Goal: Obtain resource: Obtain resource

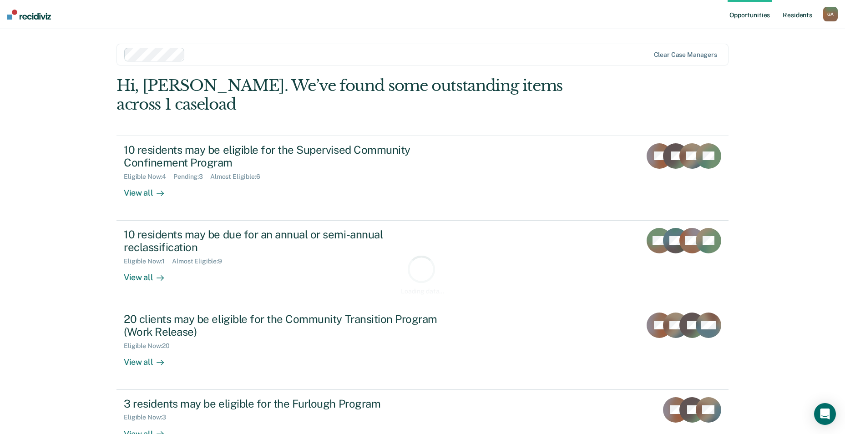
click at [799, 16] on link "Resident s" at bounding box center [797, 14] width 33 height 29
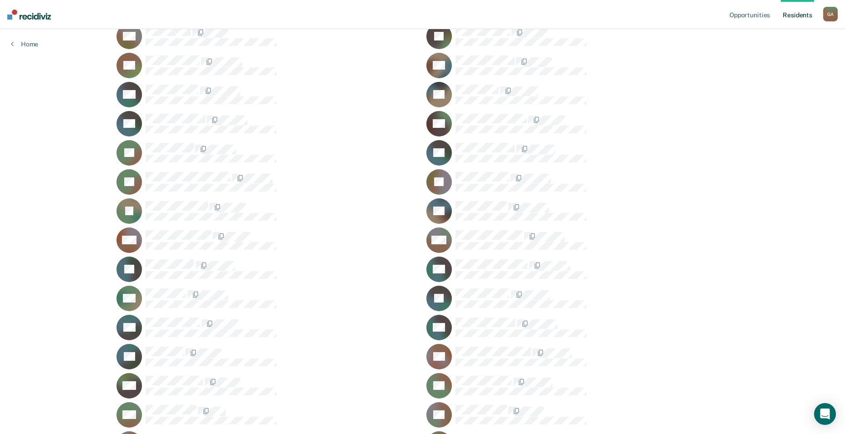
scroll to position [455, 0]
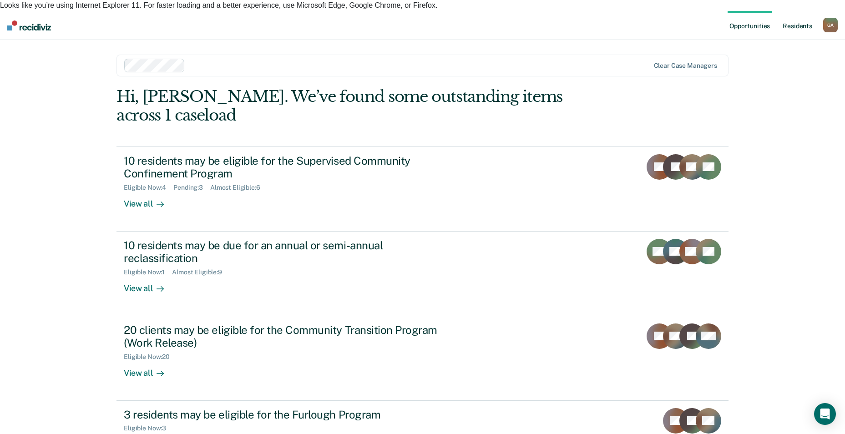
click at [795, 15] on link "Resident s" at bounding box center [797, 25] width 33 height 29
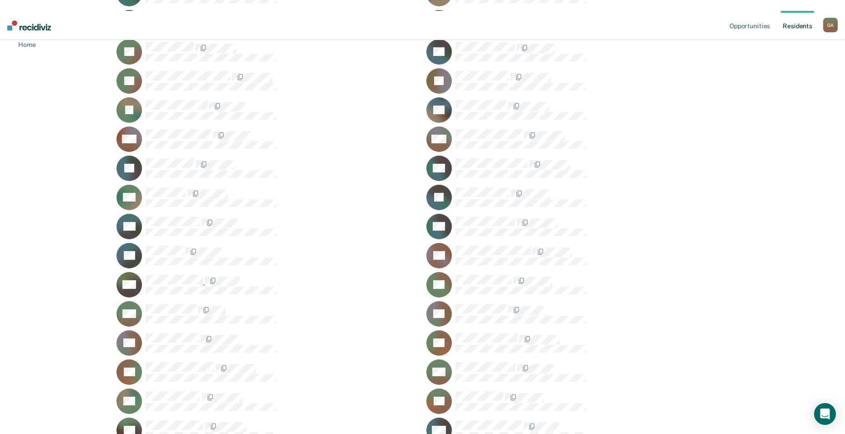
scroll to position [592, 0]
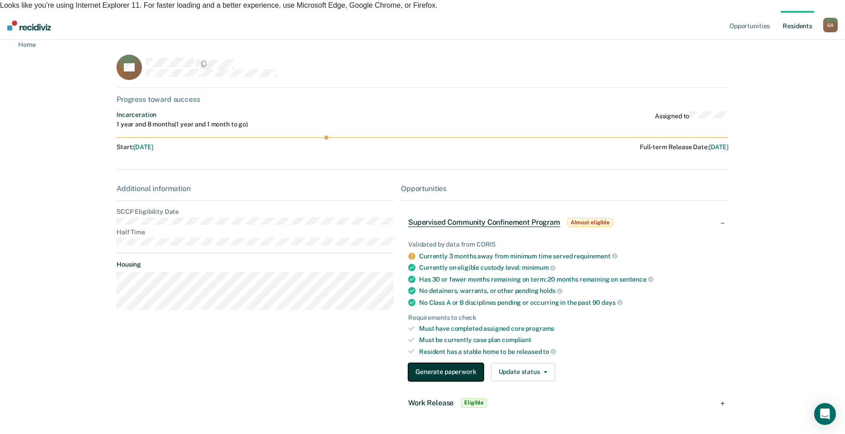
click at [465, 365] on button "Generate paperwork" at bounding box center [445, 372] width 75 height 18
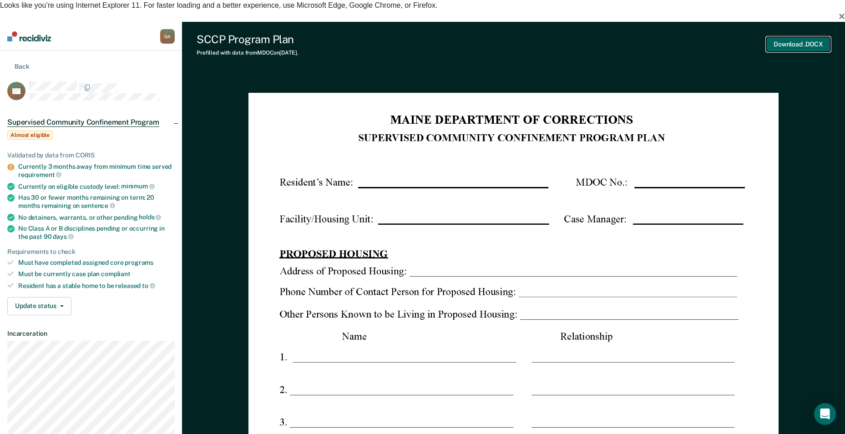
click at [809, 37] on button "Download .DOCX" at bounding box center [798, 44] width 64 height 15
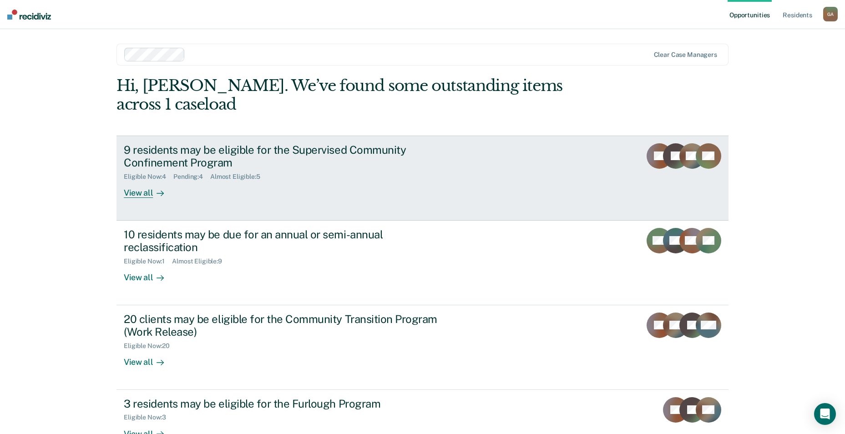
click at [362, 169] on div "Eligible Now : 4 Pending : 4 Almost Eligible : 5" at bounding box center [283, 174] width 319 height 11
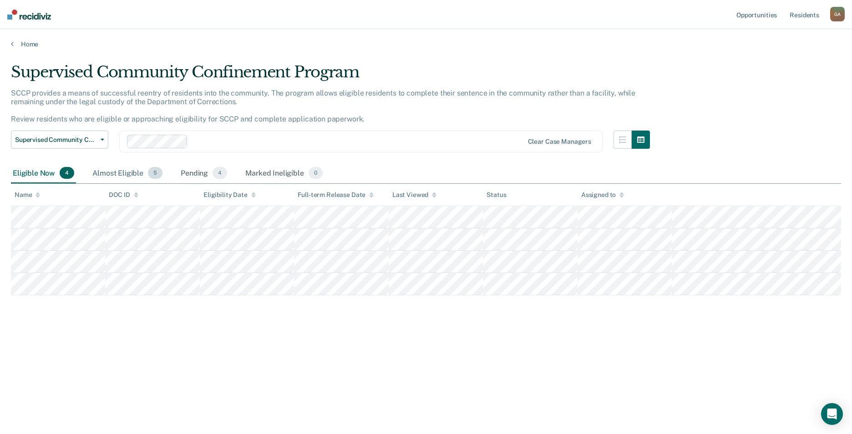
click at [99, 179] on div "Almost Eligible 5" at bounding box center [128, 173] width 74 height 20
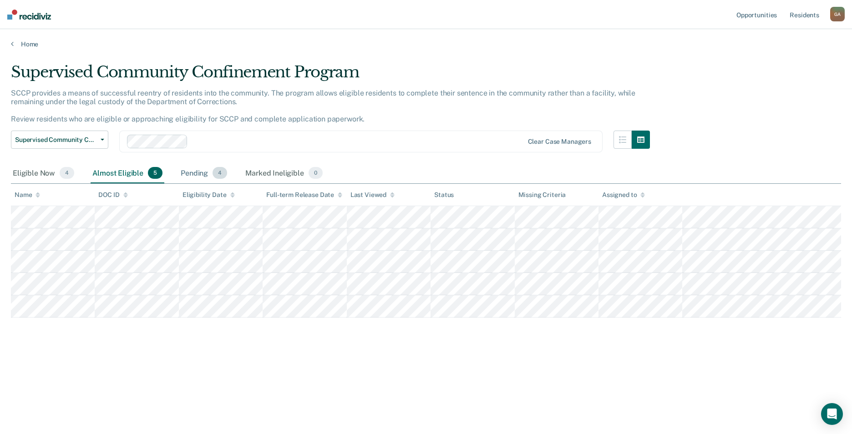
click at [188, 175] on div "Pending 4" at bounding box center [204, 173] width 50 height 20
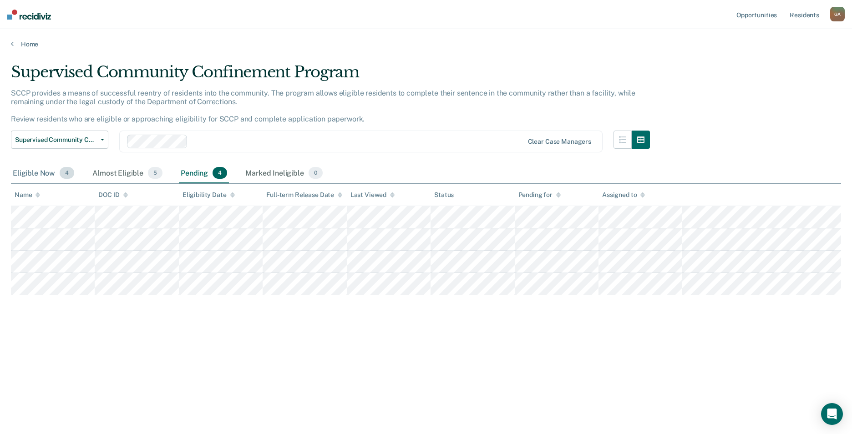
click at [40, 171] on div "Eligible Now 4" at bounding box center [43, 173] width 65 height 20
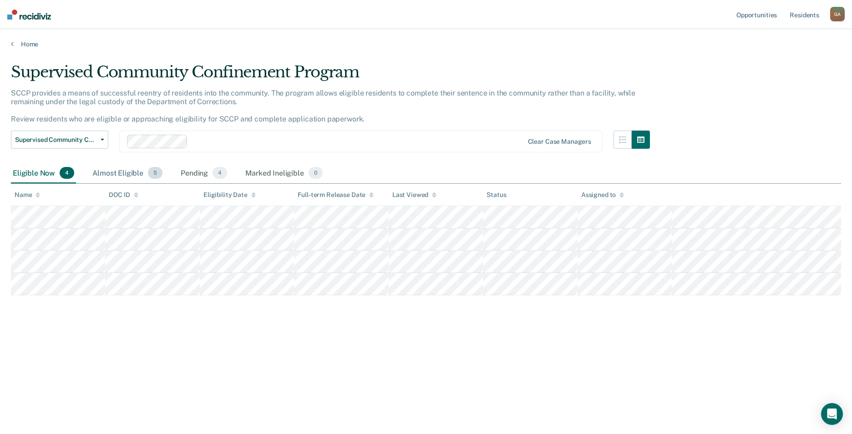
click at [145, 169] on div "Almost Eligible 5" at bounding box center [128, 173] width 74 height 20
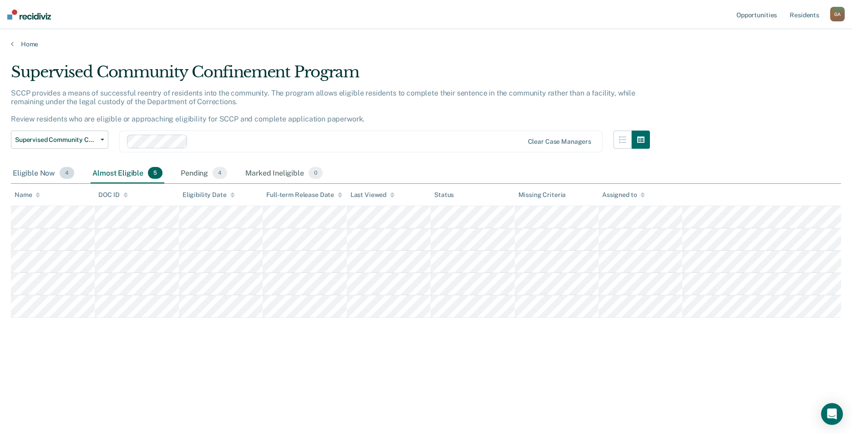
click at [58, 166] on div "Eligible Now 4" at bounding box center [43, 173] width 65 height 20
